Goal: Obtain resource: Download file/media

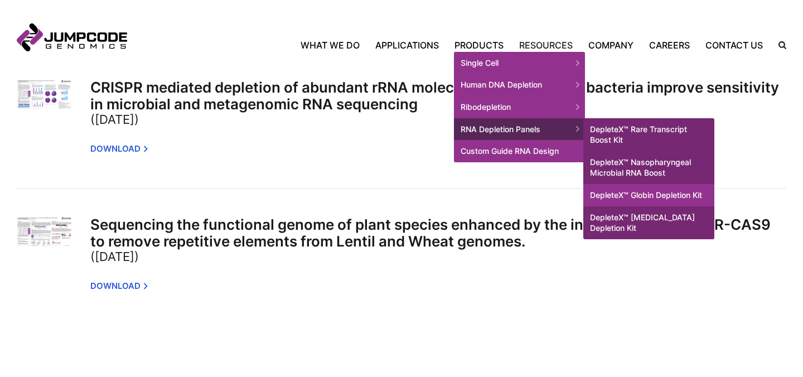
click at [619, 205] on link "DepleteX™ Globin Depletion Kit" at bounding box center [648, 195] width 131 height 22
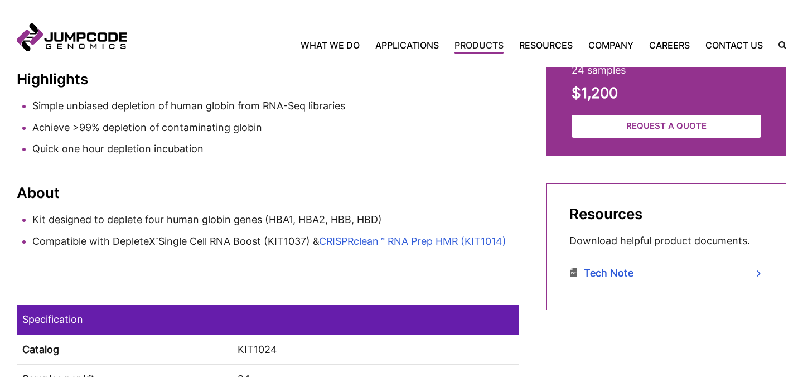
scroll to position [560, 0]
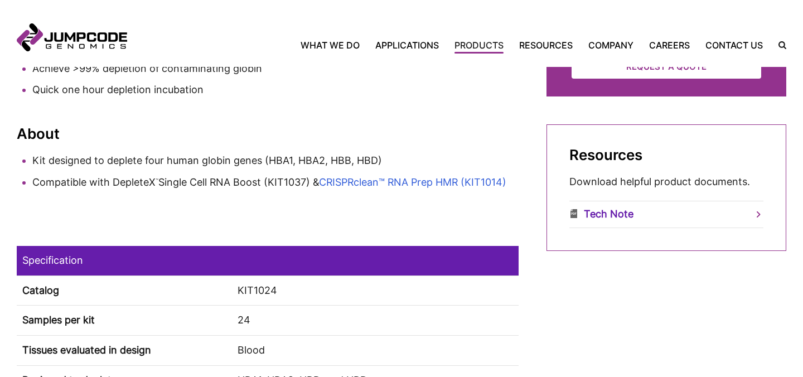
click at [613, 212] on link "Tech Note" at bounding box center [666, 214] width 194 height 26
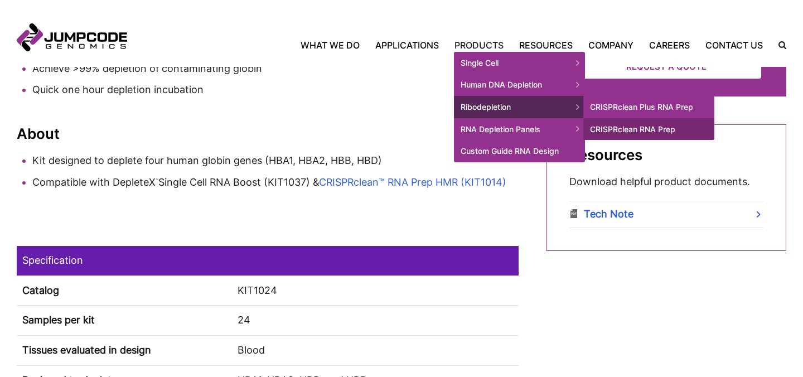
click at [614, 116] on link "CRISPRclean Plus RNA Prep" at bounding box center [648, 107] width 131 height 22
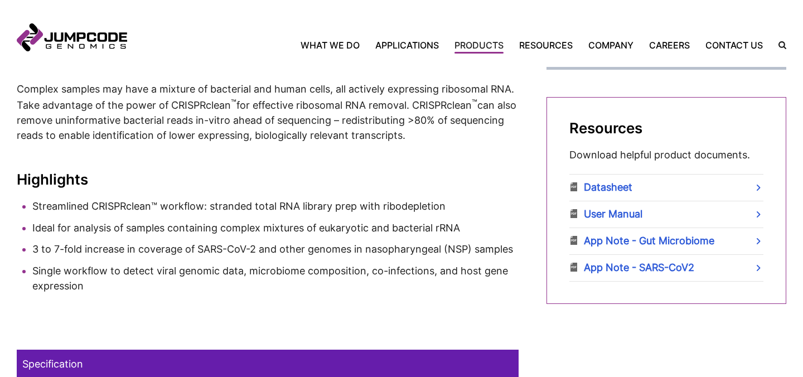
scroll to position [374, 0]
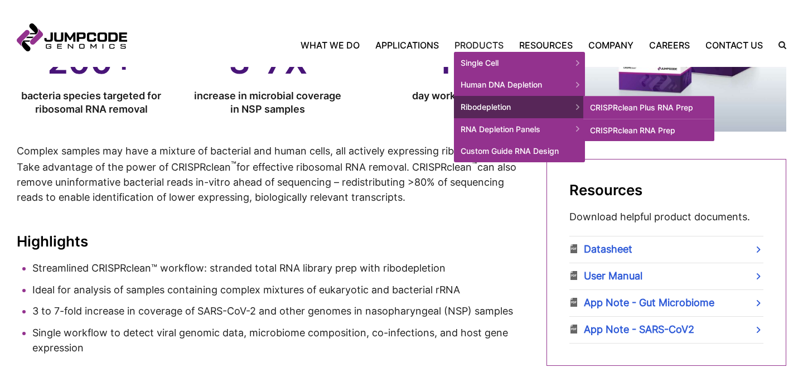
click at [618, 129] on link "CRISPRclean RNA Prep" at bounding box center [648, 130] width 131 height 22
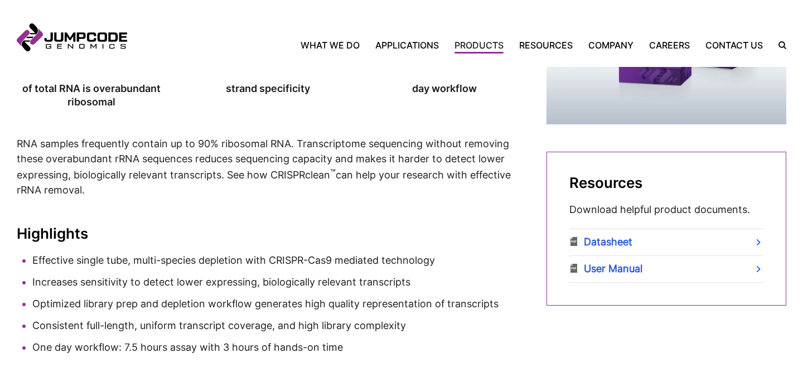
scroll to position [484, 0]
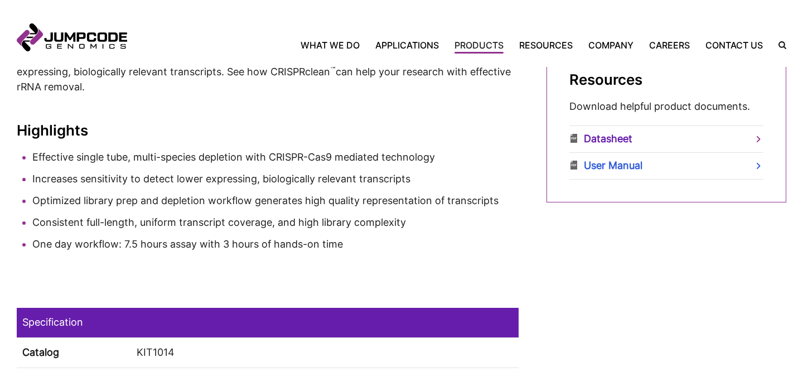
click at [589, 140] on link "Datasheet" at bounding box center [666, 139] width 194 height 26
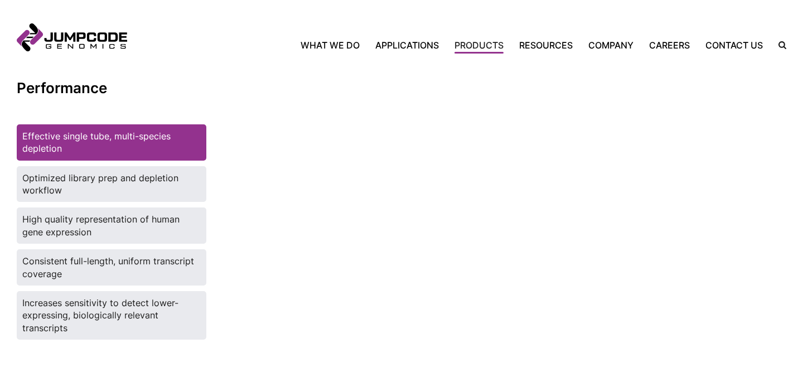
scroll to position [1786, 0]
